Goal: Task Accomplishment & Management: Manage account settings

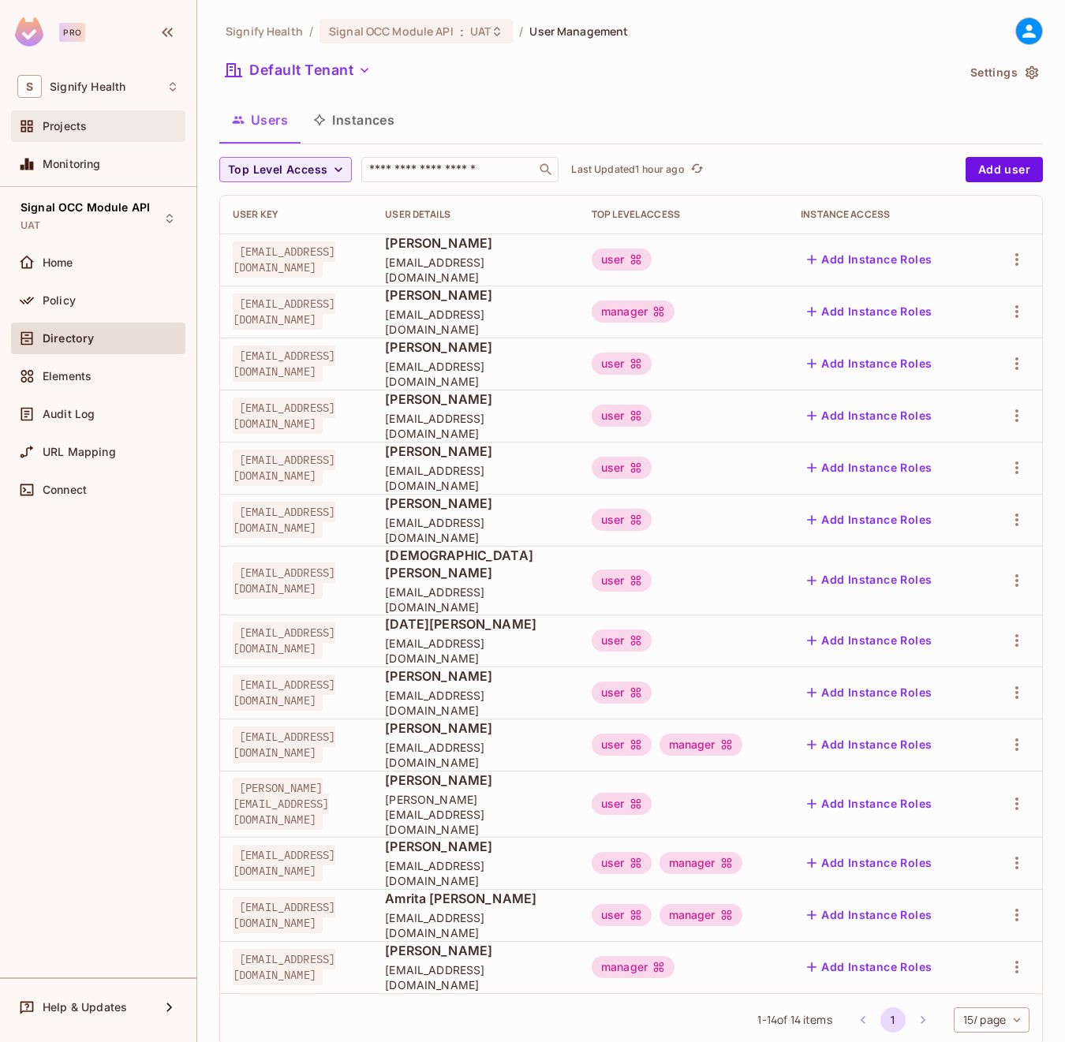
click at [54, 117] on div "Projects" at bounding box center [98, 126] width 162 height 19
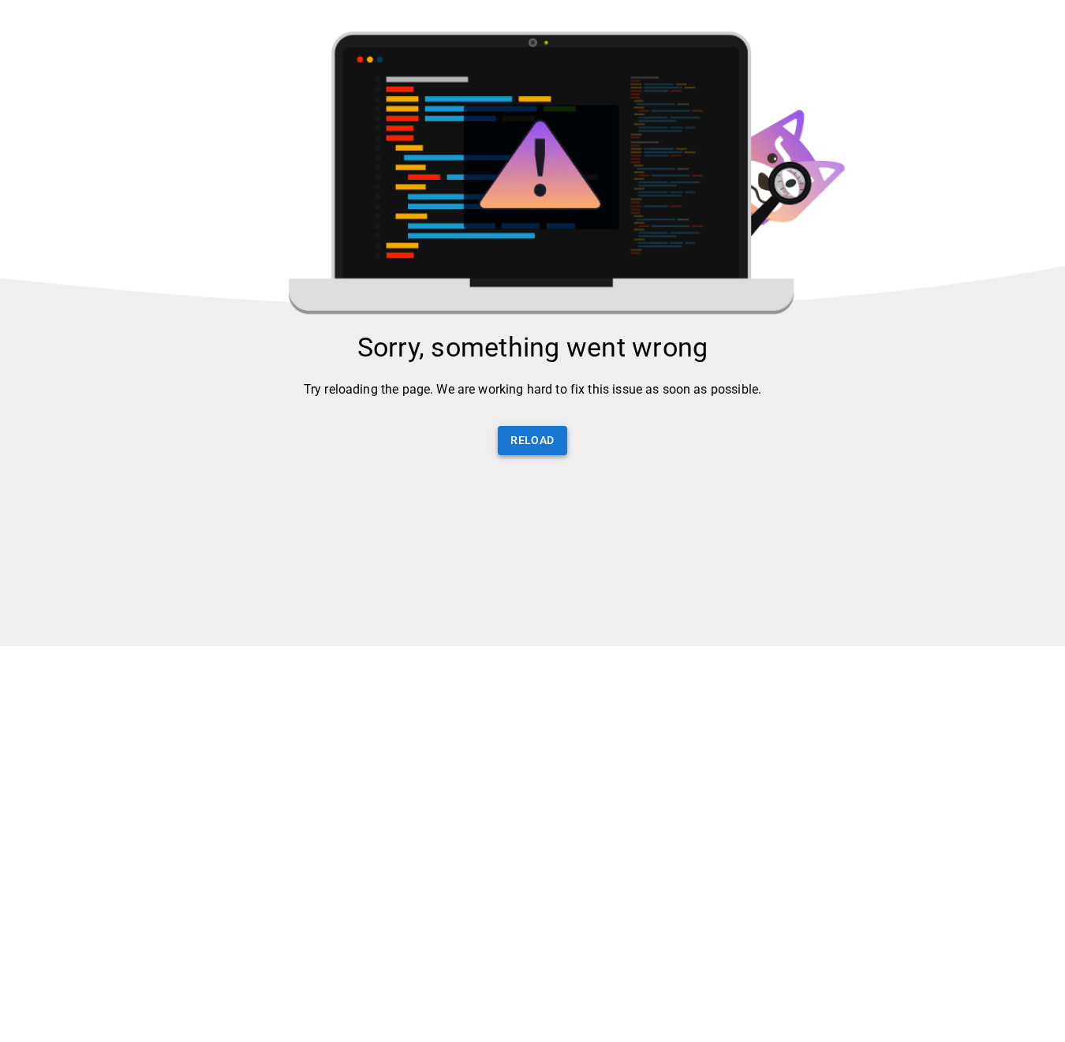
click at [526, 445] on button "Reload" at bounding box center [532, 440] width 69 height 29
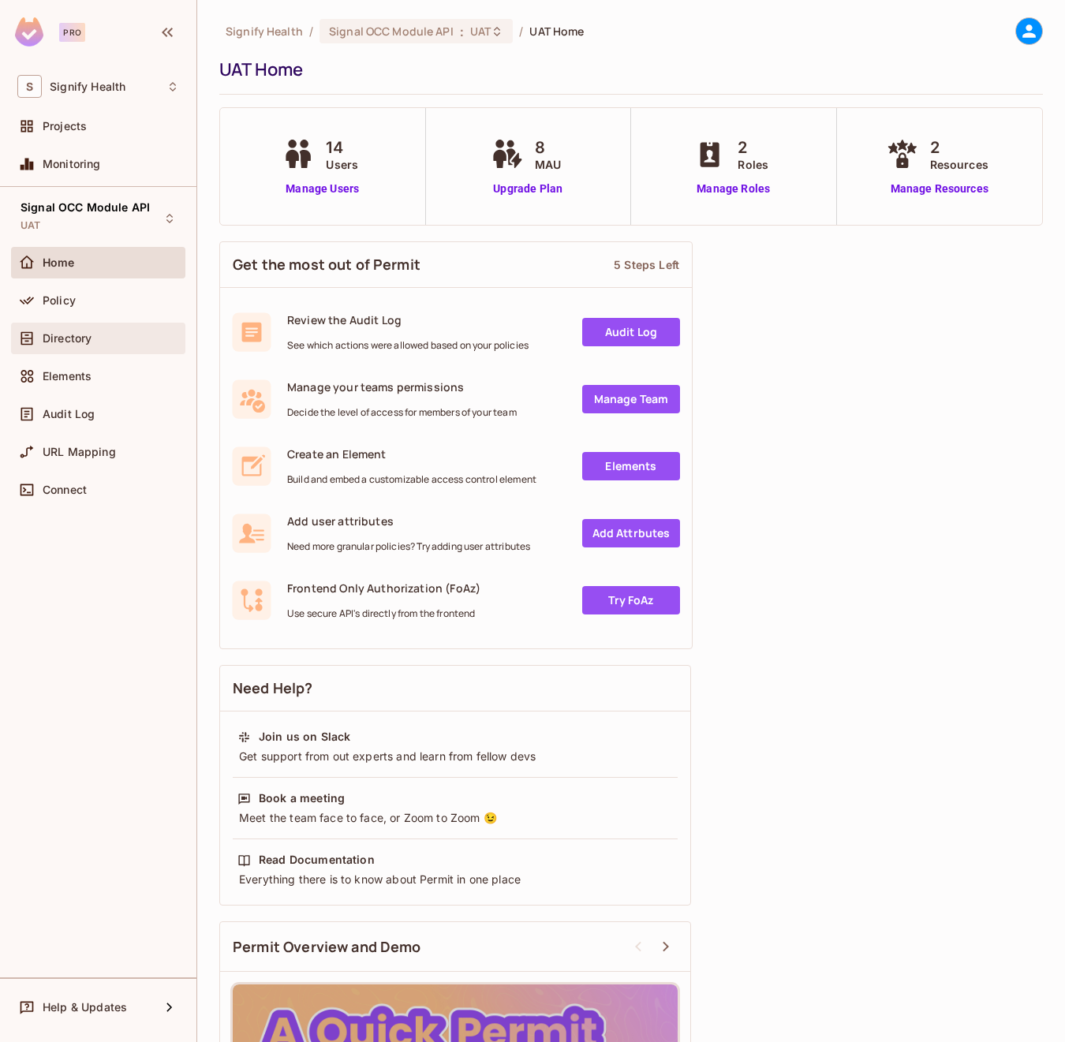
click at [120, 340] on div "Directory" at bounding box center [111, 338] width 137 height 13
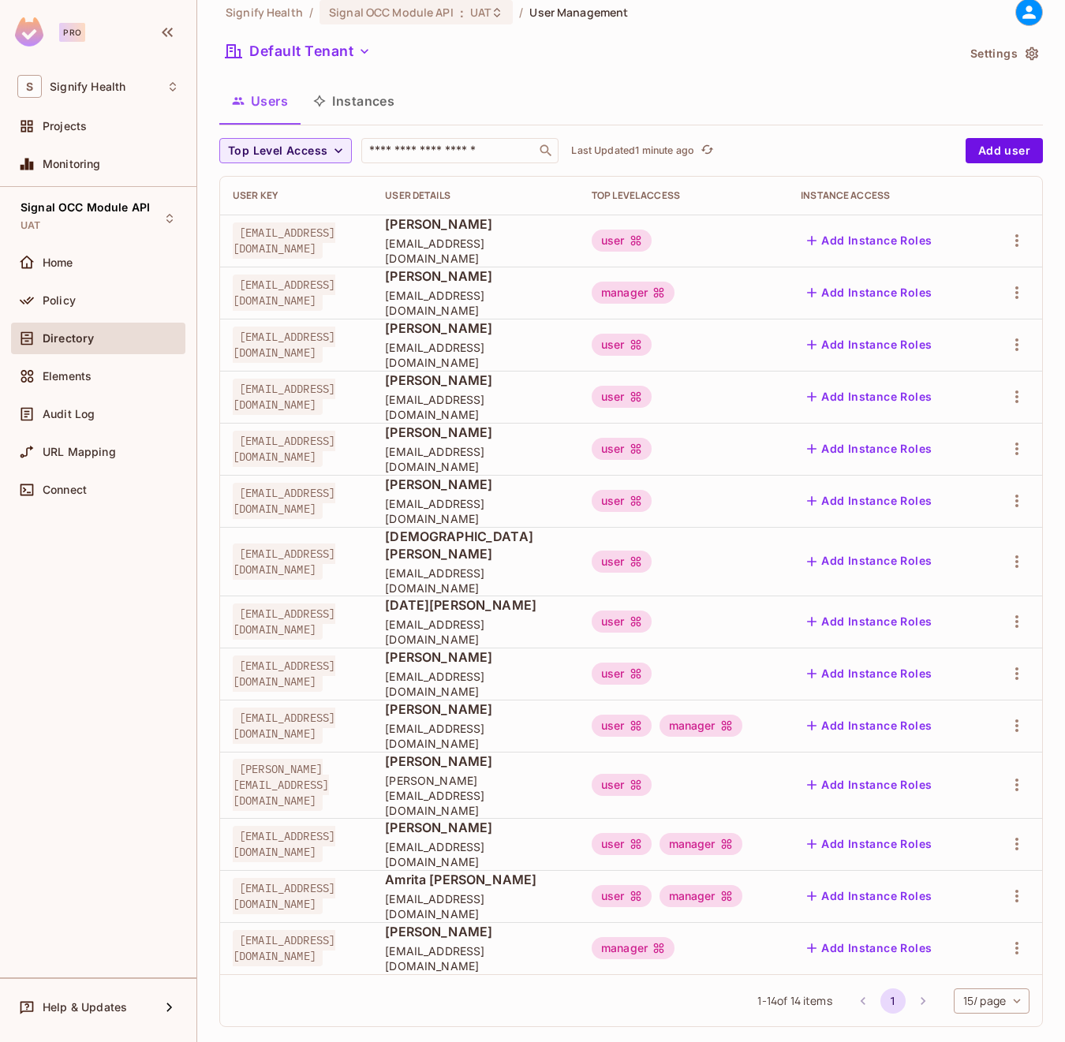
scroll to position [20, 0]
click at [1012, 886] on icon "button" at bounding box center [1017, 895] width 19 height 19
click at [968, 896] on li "Edit" at bounding box center [939, 901] width 140 height 35
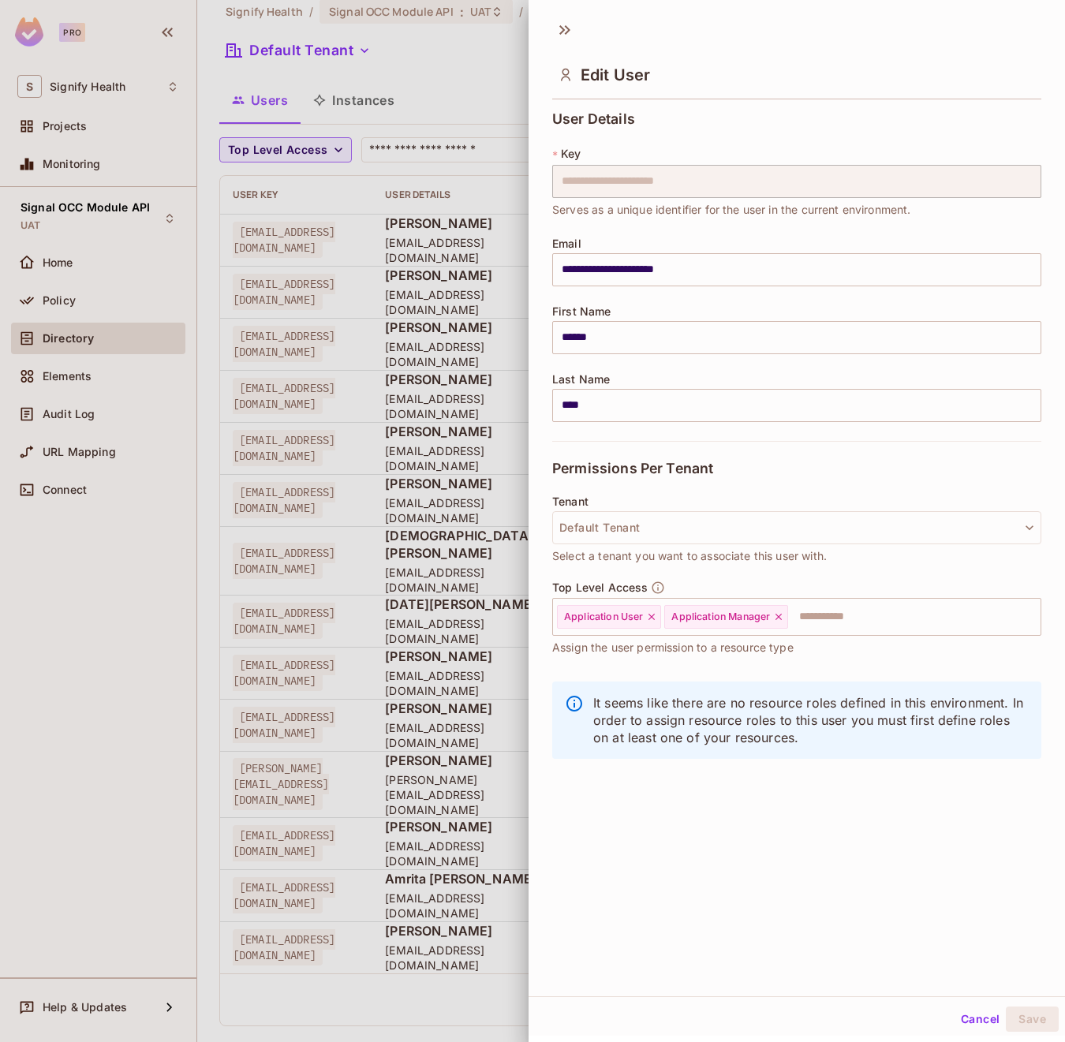
click at [105, 721] on div at bounding box center [532, 521] width 1065 height 1042
